Goal: Information Seeking & Learning: Learn about a topic

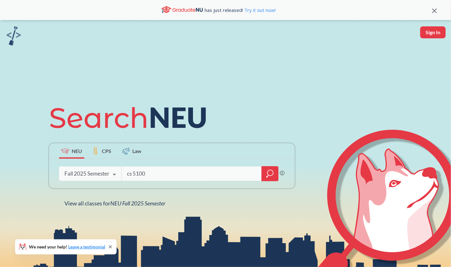
type input "cs 5100"
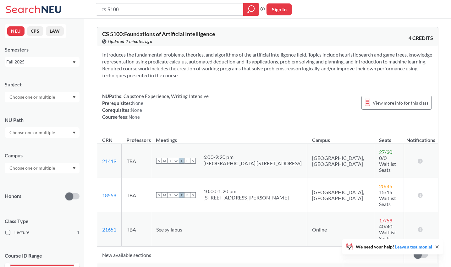
click at [141, 267] on span "Show all sections (7 more)" at bounding box center [127, 270] width 51 height 6
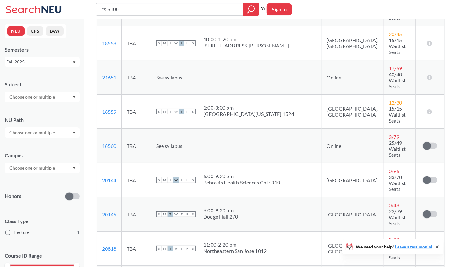
scroll to position [153, 0]
click at [124, 8] on input "cs 5100" at bounding box center [170, 9] width 138 height 11
type input "ds 5110"
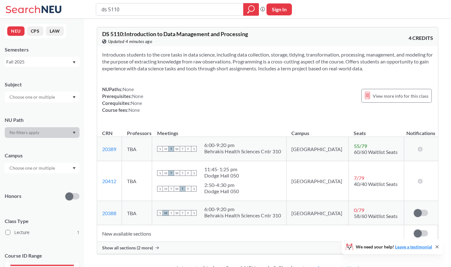
click at [157, 250] on div "Show all sections (2 more)" at bounding box center [267, 248] width 341 height 12
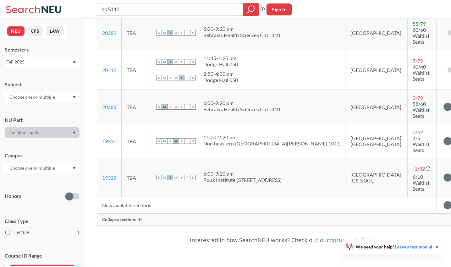
scroll to position [121, 0]
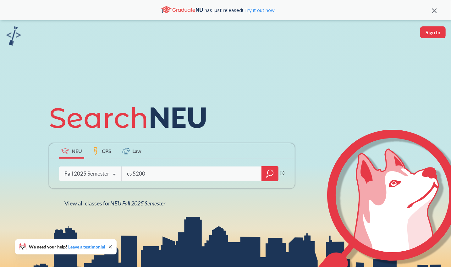
type input "cs 5200"
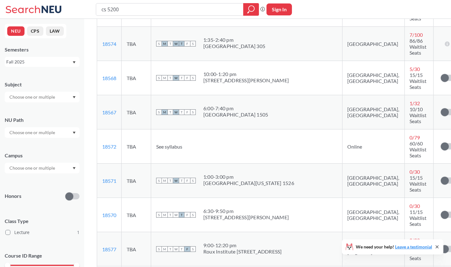
scroll to position [327, 0]
